Goal: Task Accomplishment & Management: Use online tool/utility

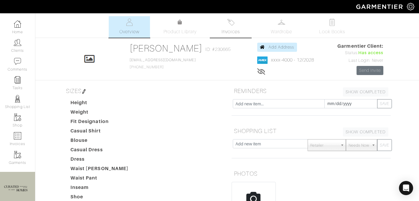
click at [237, 32] on span "Invoices" at bounding box center [231, 31] width 18 height 7
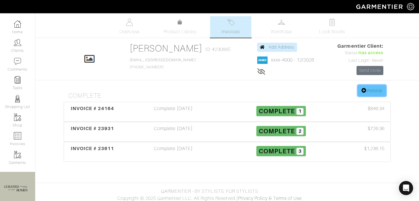
click at [369, 93] on link "Invoice" at bounding box center [372, 90] width 28 height 11
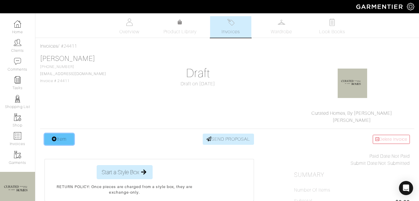
click at [66, 138] on link "Item" at bounding box center [58, 139] width 29 height 11
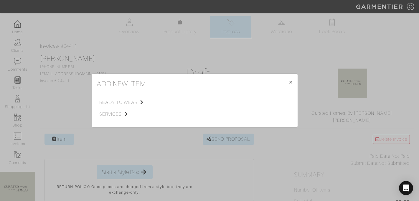
click at [130, 116] on span "services" at bounding box center [128, 114] width 59 height 7
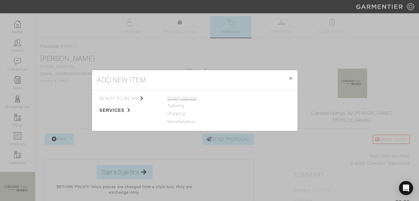
click at [185, 98] on span "Styling Service" at bounding box center [181, 98] width 29 height 5
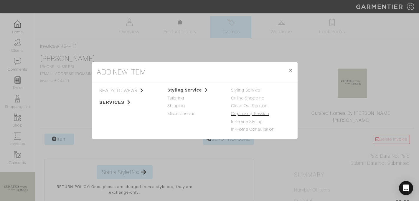
click at [245, 114] on link "Organizing Session" at bounding box center [250, 113] width 38 height 5
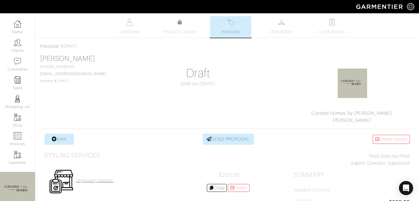
click at [87, 182] on h4 "Organizing Session" at bounding box center [94, 180] width 37 height 5
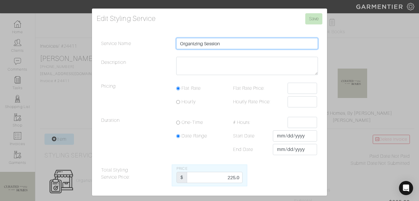
click at [244, 42] on input "Organizing Session" at bounding box center [247, 43] width 142 height 11
type input "Organizing Session 8/20"
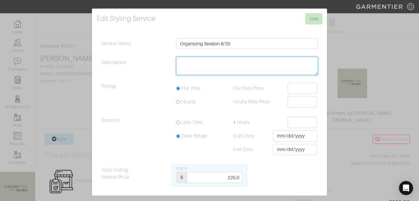
click at [244, 62] on textarea "Description" at bounding box center [247, 66] width 142 height 18
type textarea "Storage Unit"
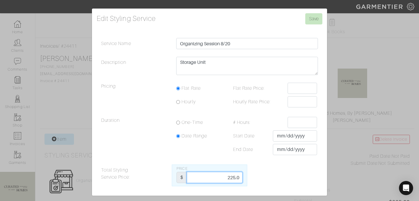
click at [225, 181] on input "225.0" at bounding box center [214, 177] width 55 height 11
type input "337.5"
click at [313, 15] on input "Save" at bounding box center [313, 18] width 17 height 11
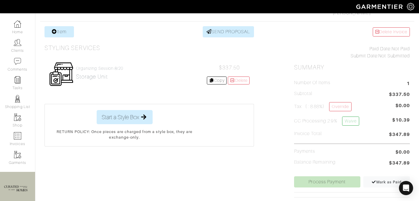
scroll to position [115, 0]
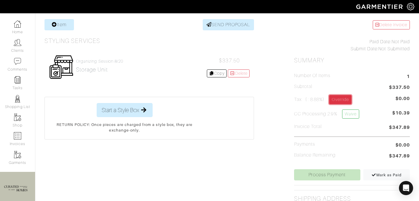
click at [344, 100] on link "Override" at bounding box center [340, 99] width 22 height 9
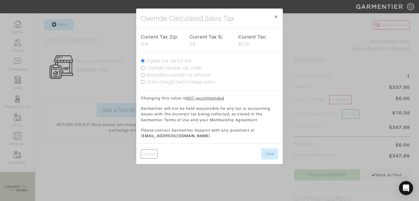
click at [192, 68] on label "Change taxable zip code" at bounding box center [174, 68] width 55 height 7
click at [145, 68] on input "Change taxable zip code" at bounding box center [143, 68] width 4 height 4
radio input "true"
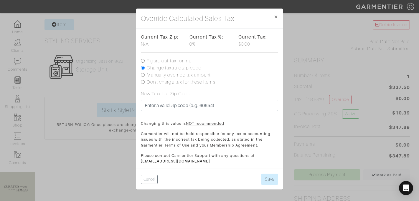
click at [192, 76] on label "Manually override tax amount" at bounding box center [179, 75] width 64 height 7
click at [145, 76] on input "Manually override tax amount" at bounding box center [143, 75] width 4 height 4
radio input "true"
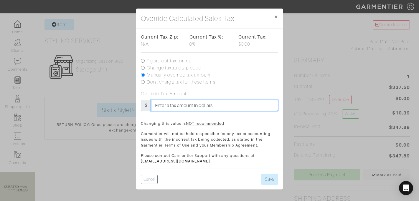
click at [187, 103] on input "text" at bounding box center [214, 105] width 127 height 11
type input "15"
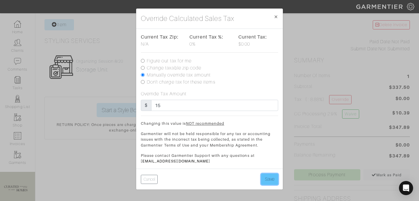
click at [269, 178] on button "Save" at bounding box center [269, 179] width 17 height 11
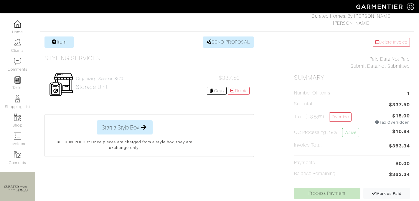
scroll to position [105, 0]
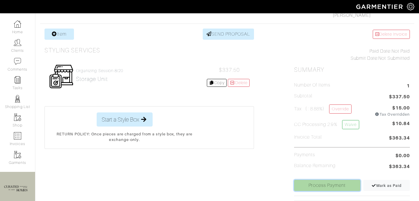
click at [319, 183] on link "Process Payment" at bounding box center [327, 185] width 66 height 11
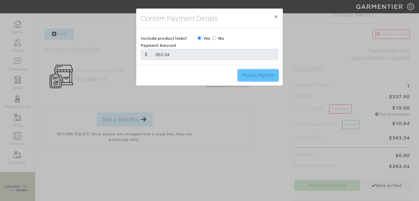
click at [256, 74] on input "Process Payment" at bounding box center [258, 75] width 40 height 11
type input "Process Payment"
